Goal: Navigation & Orientation: Find specific page/section

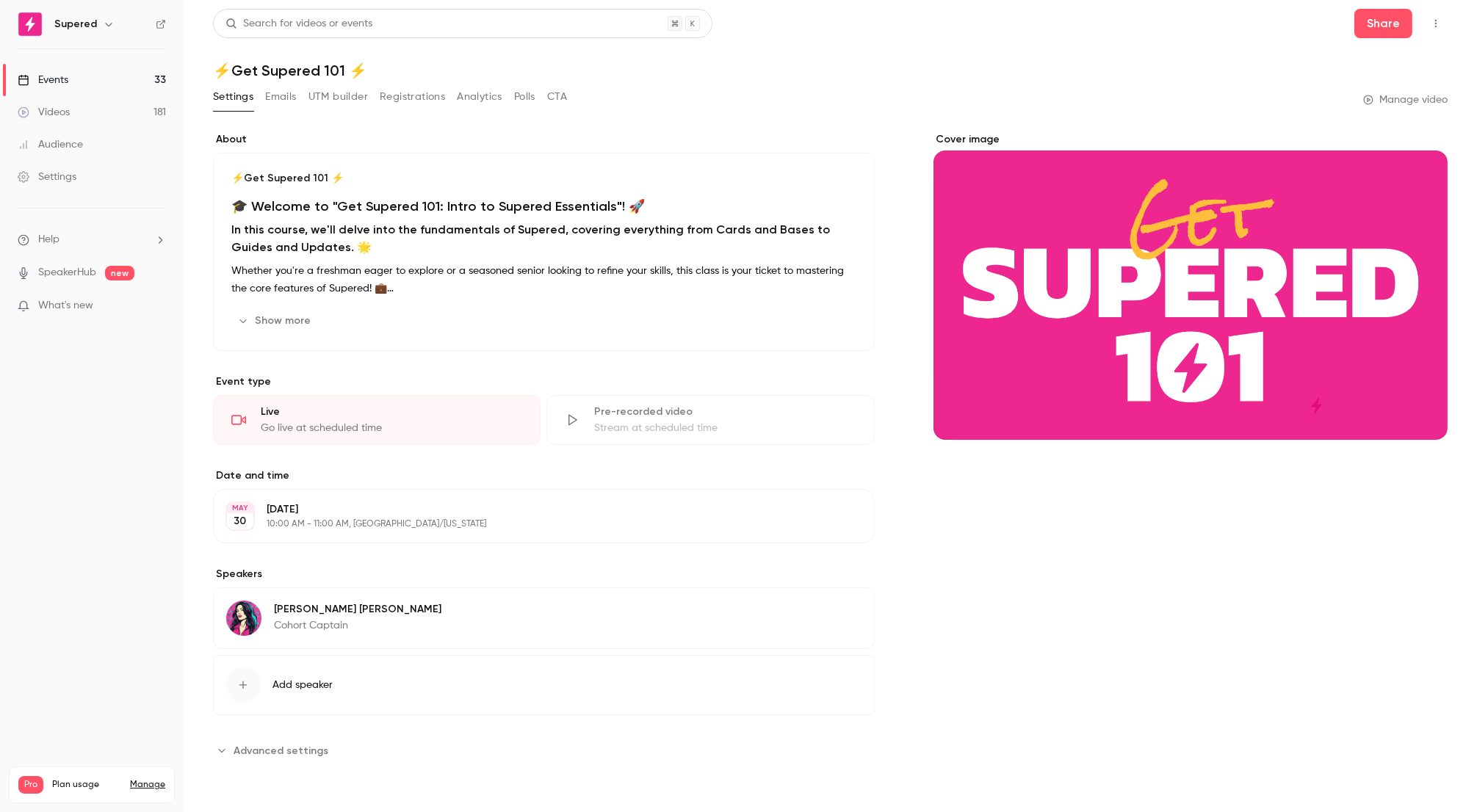
click at [77, 120] on link "Videos 181" at bounding box center [92, 112] width 184 height 32
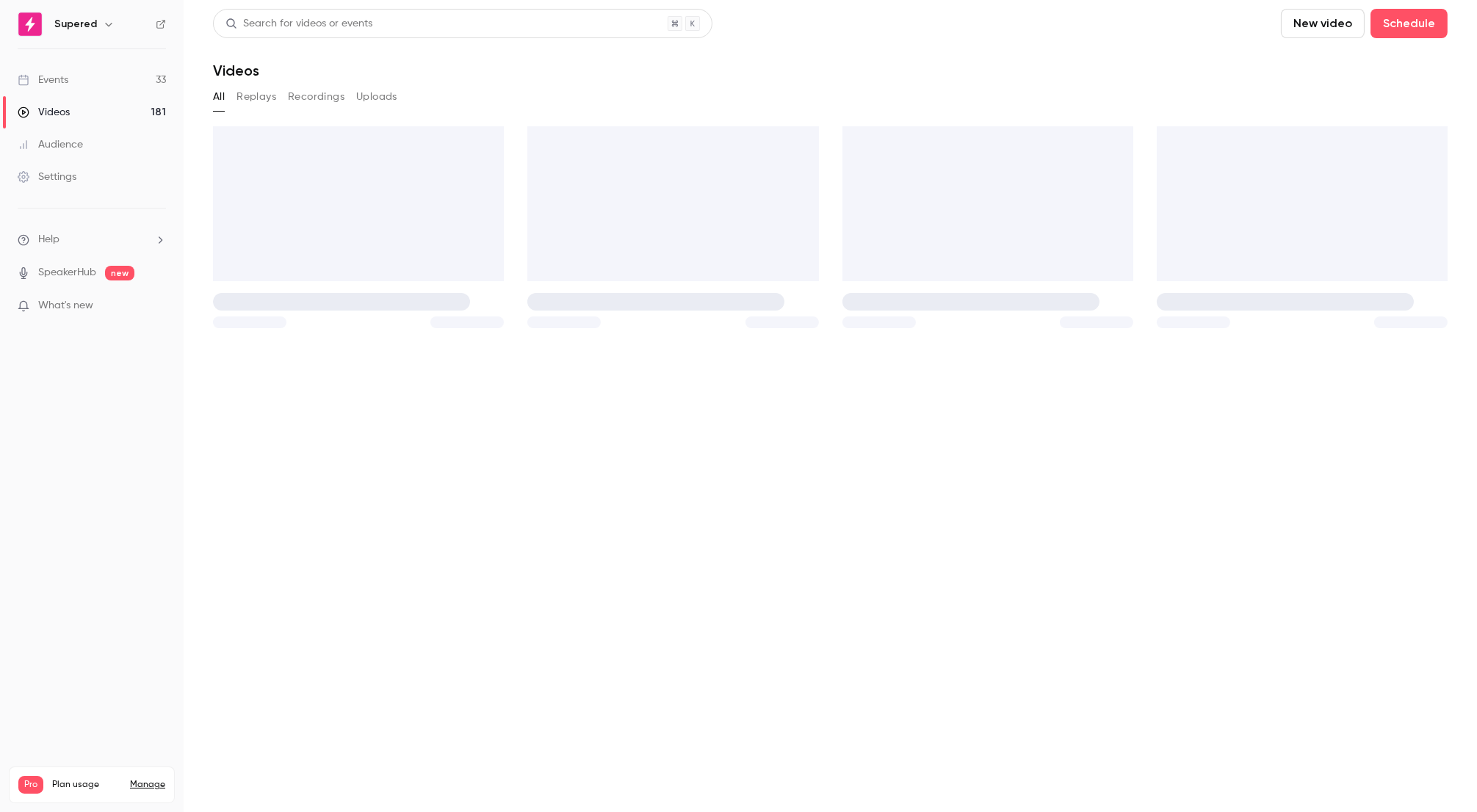
click at [75, 92] on link "Events 33" at bounding box center [92, 80] width 184 height 32
